Goal: Information Seeking & Learning: Check status

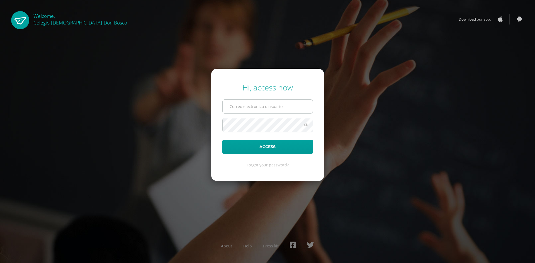
type input "[PERSON_NAME][EMAIL_ADDRESS][DOMAIN_NAME]"
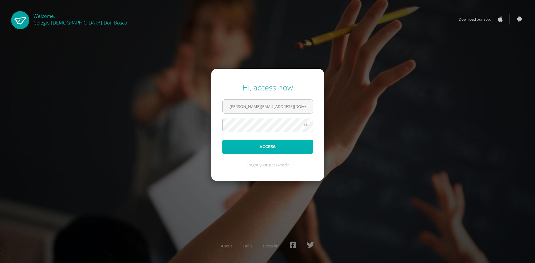
click at [280, 151] on button "Access" at bounding box center [267, 147] width 91 height 14
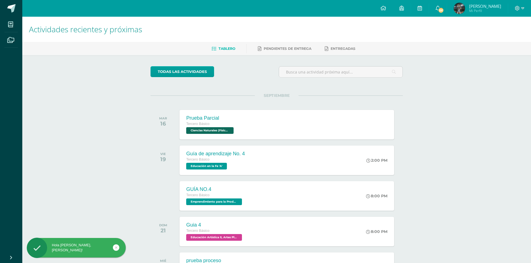
click at [497, 8] on span "Marco José" at bounding box center [485, 6] width 32 height 6
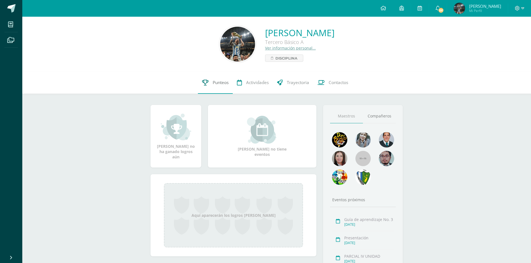
click at [220, 89] on link "Punteos" at bounding box center [215, 83] width 35 height 22
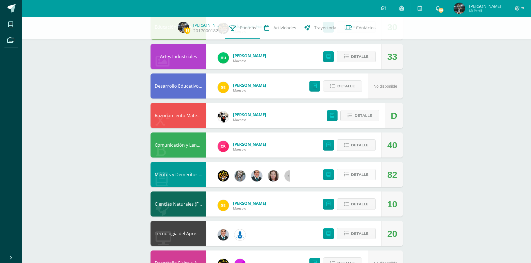
scroll to position [223, 0]
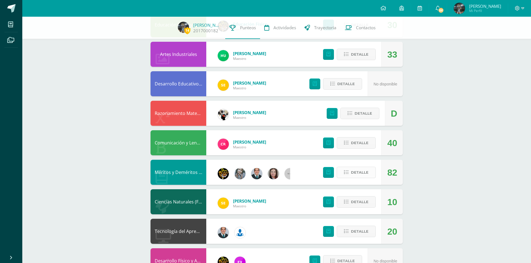
click at [352, 176] on span "Detalle" at bounding box center [360, 172] width 18 height 10
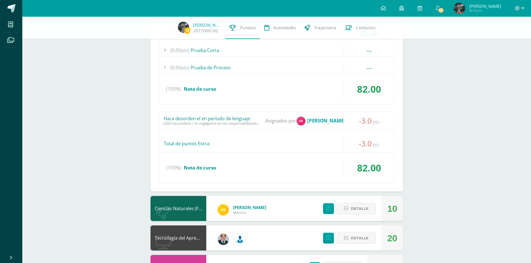
scroll to position [404, 0]
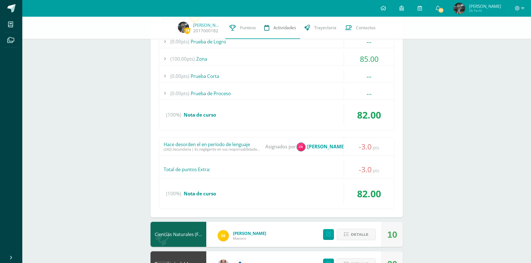
click at [282, 31] on link "Actividades" at bounding box center [280, 28] width 40 height 22
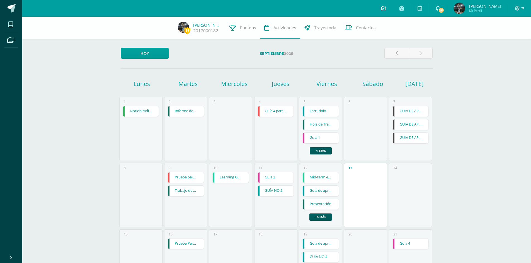
click at [393, 6] on link at bounding box center [383, 8] width 19 height 17
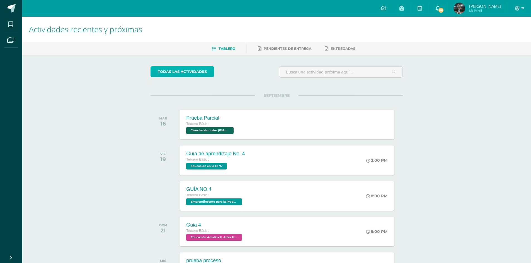
drag, startPoint x: 176, startPoint y: 74, endPoint x: 176, endPoint y: 68, distance: 5.9
click at [176, 73] on link "todas las Actividades" at bounding box center [182, 71] width 64 height 11
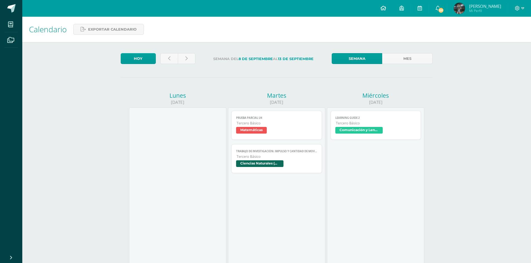
click at [393, 13] on link at bounding box center [383, 8] width 19 height 17
click at [444, 8] on span "191" at bounding box center [441, 10] width 6 height 6
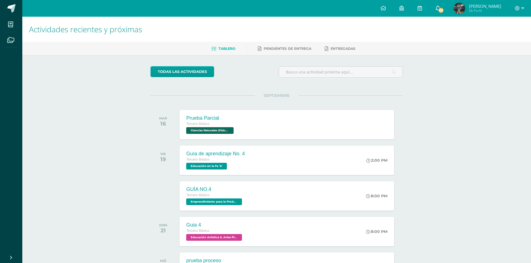
click at [444, 11] on span "191" at bounding box center [441, 10] width 6 height 6
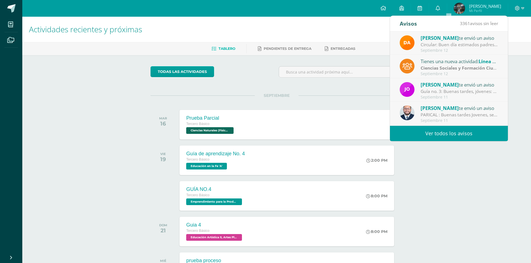
click at [441, 132] on link "Ver todos los avisos" at bounding box center [449, 133] width 118 height 15
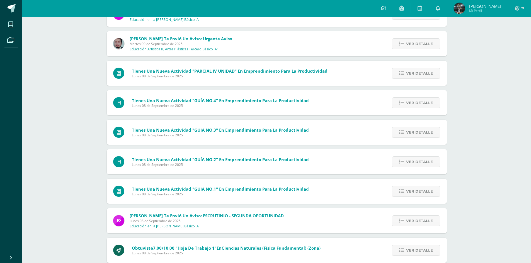
scroll to position [725, 0]
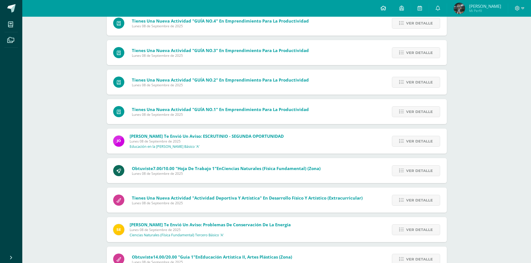
click at [386, 9] on icon at bounding box center [383, 8] width 6 height 5
